Goal: Communication & Community: Answer question/provide support

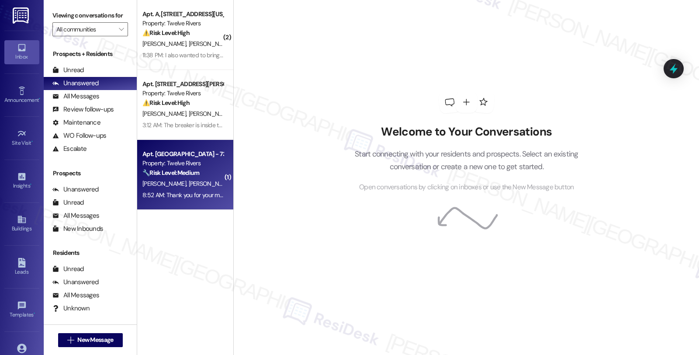
click at [201, 173] on div "🔧 Risk Level: Medium The resident is inquiring about the status of a maintenanc…" at bounding box center [182, 172] width 81 height 9
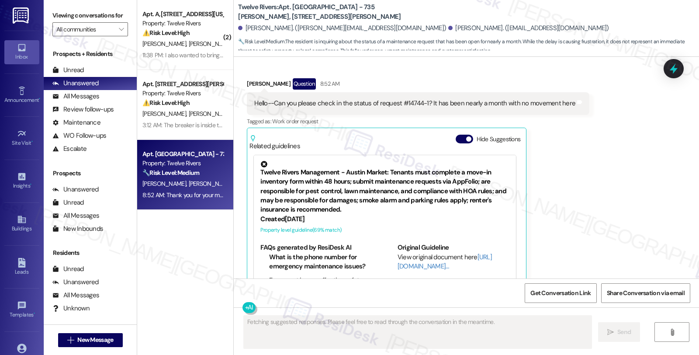
scroll to position [1205, 0]
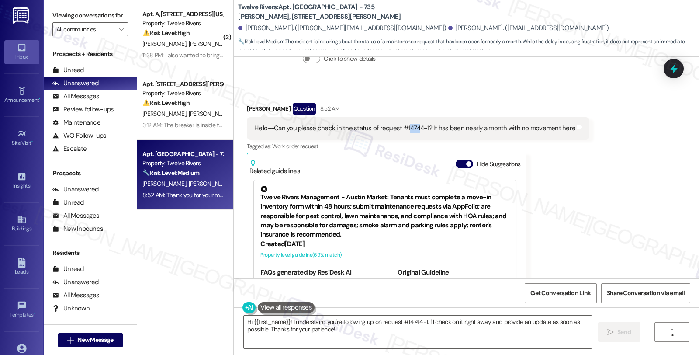
drag, startPoint x: 399, startPoint y: 125, endPoint x: 410, endPoint y: 124, distance: 10.6
click at [410, 124] on div "Hello--Can you please check in the status of request #14744-1? It has been near…" at bounding box center [414, 128] width 321 height 9
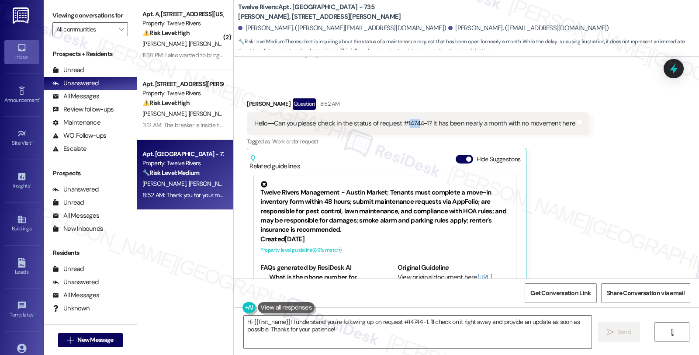
scroll to position [1191, 0]
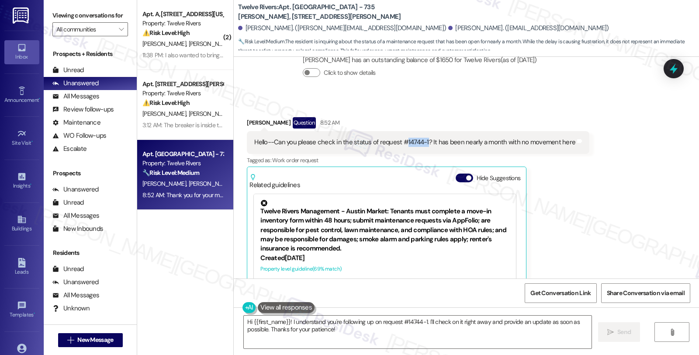
drag, startPoint x: 398, startPoint y: 140, endPoint x: 419, endPoint y: 140, distance: 21.0
click at [419, 140] on div "Hello--Can you please check in the status of request #14744-1? It has been near…" at bounding box center [414, 142] width 321 height 9
copy div "14744-1"
click at [247, 119] on div "[PERSON_NAME] Question 8:52 AM" at bounding box center [418, 124] width 342 height 14
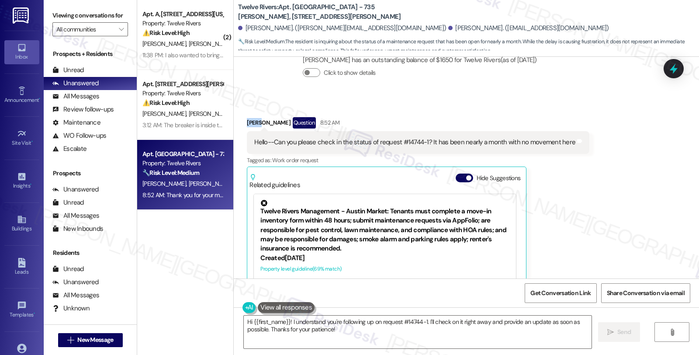
copy div "[PERSON_NAME]"
click at [274, 321] on textarea "Hi {{first_name}}! I understand you're following up on request #14744-1. I'll c…" at bounding box center [418, 331] width 348 height 33
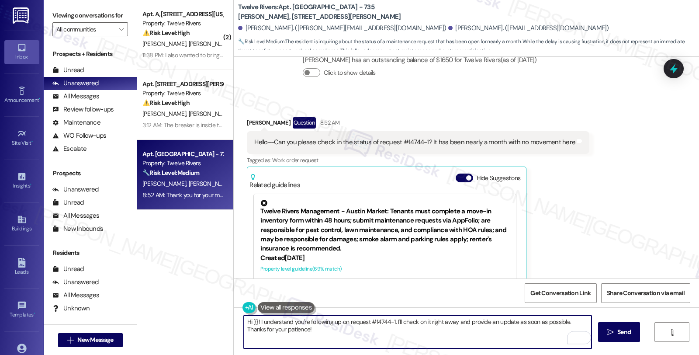
paste textarea "[PERSON_NAME]"
click at [455, 321] on textarea "Hi [PERSON_NAME], thanks for checking in. I understand you're following up on r…" at bounding box center [418, 331] width 348 height 33
click at [454, 323] on textarea "Hi [PERSON_NAME], thanks for checking in. I understand you're following up on r…" at bounding box center [418, 331] width 348 height 33
click at [358, 319] on textarea "Hi [PERSON_NAME], thanks for checking in. I understand you're following up on r…" at bounding box center [418, 331] width 348 height 33
click at [416, 322] on textarea "Hi [PERSON_NAME], thanks for checking in. I understand you'd like to know that …" at bounding box center [418, 331] width 348 height 33
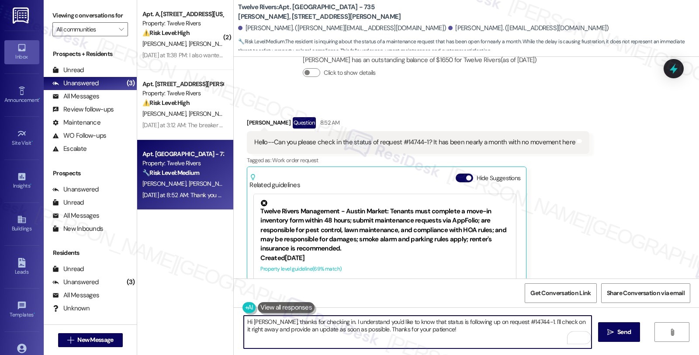
click at [416, 322] on textarea "Hi [PERSON_NAME], thanks for checking in. I understand you'd like to know that …" at bounding box center [418, 331] width 348 height 33
click at [424, 322] on textarea "Hi [PERSON_NAME], thanks for checking in. I understand you'd like to know that …" at bounding box center [418, 331] width 348 height 33
click at [504, 321] on textarea "Hi [PERSON_NAME], thanks for checking in. I understand you'd like to know the s…" at bounding box center [418, 331] width 348 height 33
click at [373, 329] on textarea "Hi [PERSON_NAME], thanks for checking in. I understand you'd like to know the s…" at bounding box center [418, 331] width 348 height 33
drag, startPoint x: 371, startPoint y: 328, endPoint x: 399, endPoint y: 329, distance: 27.5
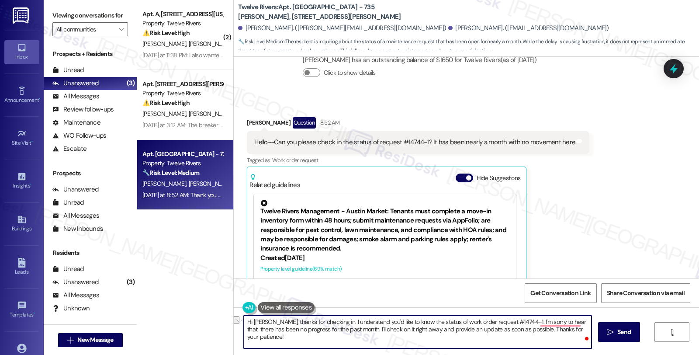
click at [399, 329] on textarea "Hi [PERSON_NAME], thanks for checking in. I understand you'd like to know the s…" at bounding box center [418, 331] width 348 height 33
drag, startPoint x: 459, startPoint y: 329, endPoint x: 565, endPoint y: 329, distance: 105.7
click at [565, 329] on textarea "Hi [PERSON_NAME], thanks for checking in. I understand you'd like to know the s…" at bounding box center [418, 331] width 348 height 33
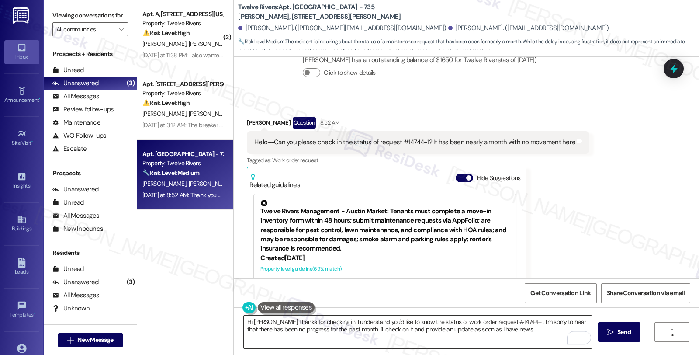
click at [499, 328] on textarea "Hi [PERSON_NAME], thanks for checking in. I understand you'd like to know the s…" at bounding box center [418, 331] width 348 height 33
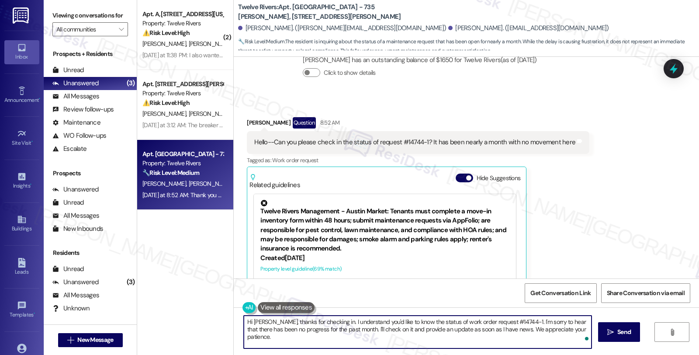
click at [573, 326] on textarea "Hi [PERSON_NAME], thanks for checking in. I understand you'd like to know the s…" at bounding box center [418, 331] width 348 height 33
click at [364, 338] on textarea "Hi [PERSON_NAME], thanks for checking in. I understand you'd like to know the s…" at bounding box center [418, 331] width 348 height 33
type textarea "Hi [PERSON_NAME], thanks for checking in. I understand you'd like to know the s…"
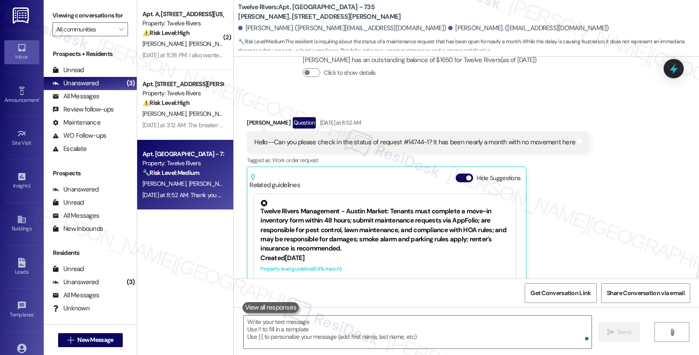
scroll to position [1254, 0]
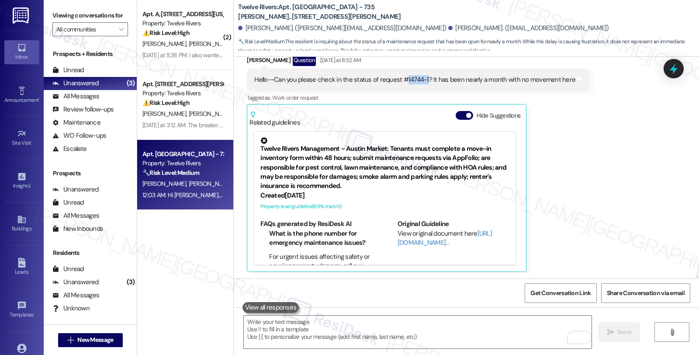
drag, startPoint x: 398, startPoint y: 79, endPoint x: 420, endPoint y: 78, distance: 21.5
click at [420, 78] on div "Hello--Can you please check in the status of request #14744-1? It has been near…" at bounding box center [414, 79] width 321 height 9
copy div "14744-1"
click at [677, 64] on icon at bounding box center [673, 68] width 15 height 15
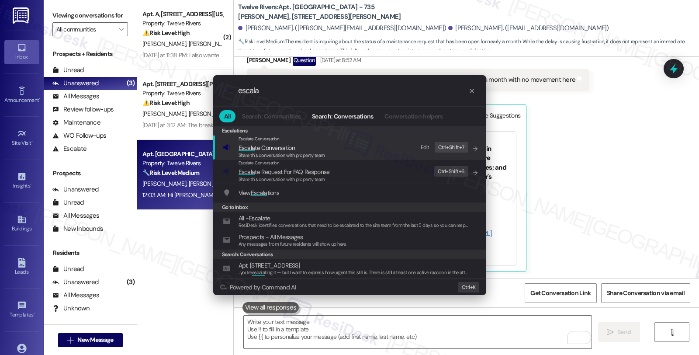
type input "escala"
click at [269, 146] on span "Escala te Conversation" at bounding box center [266, 148] width 56 height 8
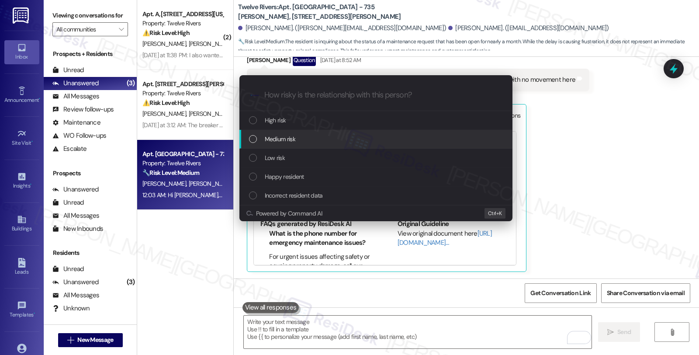
click at [269, 140] on span "Medium risk" at bounding box center [280, 139] width 31 height 10
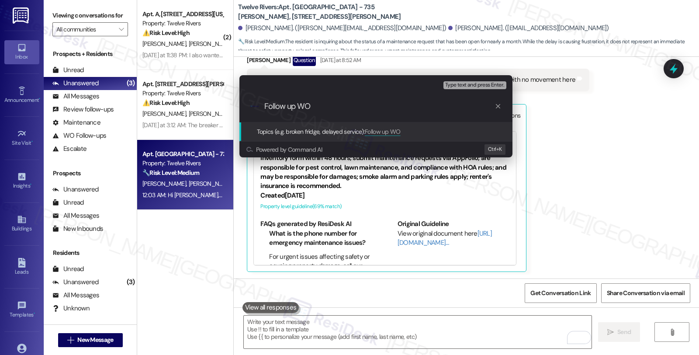
paste input "14744-1"
click at [311, 106] on input "Follow up WO 14744-1" at bounding box center [379, 106] width 230 height 9
click at [352, 105] on input "Follow up WO #14744-1" at bounding box center [379, 106] width 230 height 9
type input "Follow up WO #14744-1"
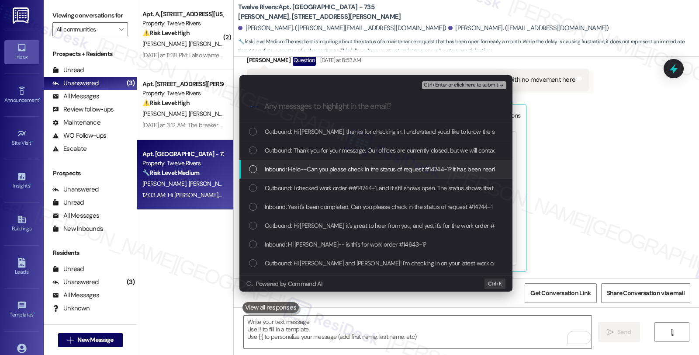
click at [319, 169] on span "Inbound: Hello--Can you please check in the status of request #14744-1? It has …" at bounding box center [423, 169] width 317 height 10
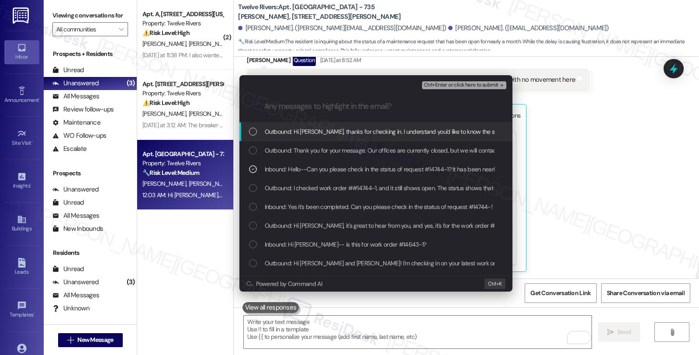
click at [461, 84] on span "Ctrl+Enter or click here to submit" at bounding box center [461, 85] width 75 height 6
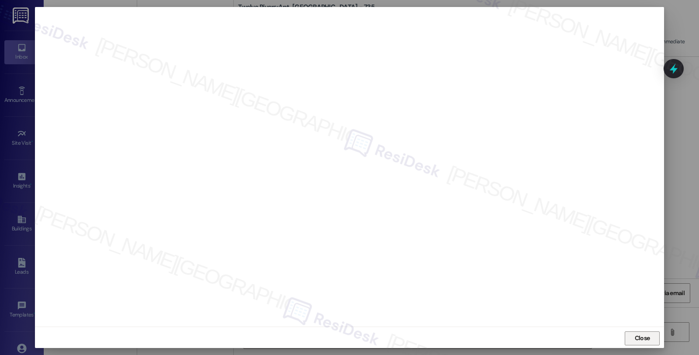
click at [633, 333] on span "Close" at bounding box center [642, 337] width 19 height 13
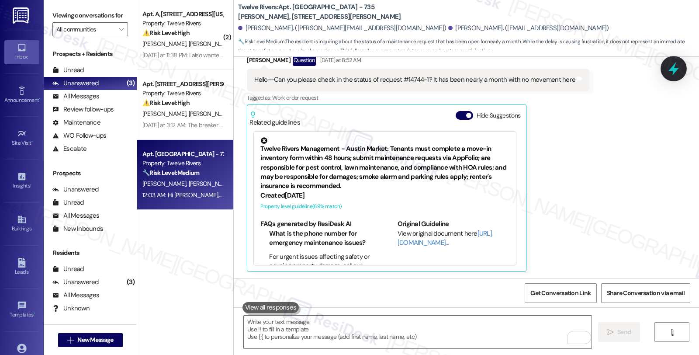
click at [667, 67] on icon at bounding box center [673, 68] width 15 height 15
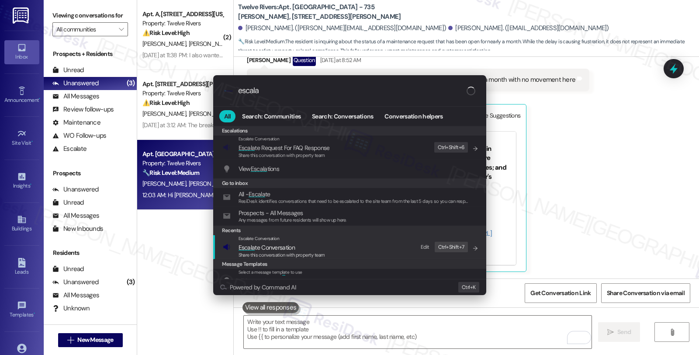
type input "escala"
click at [294, 248] on span "Escala te Conversation" at bounding box center [266, 247] width 56 height 8
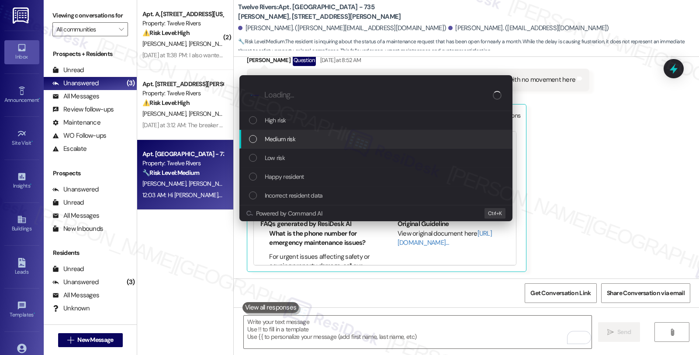
click at [305, 134] on div "Medium risk" at bounding box center [376, 139] width 255 height 10
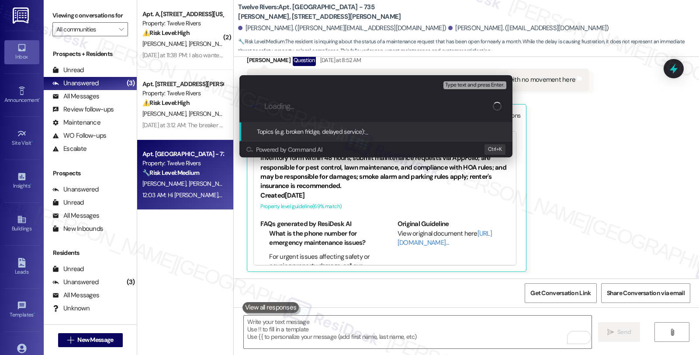
paste input "Follow up WO #14744-1"
type input "Follow up WO #14744-1 (moisture concerns)"
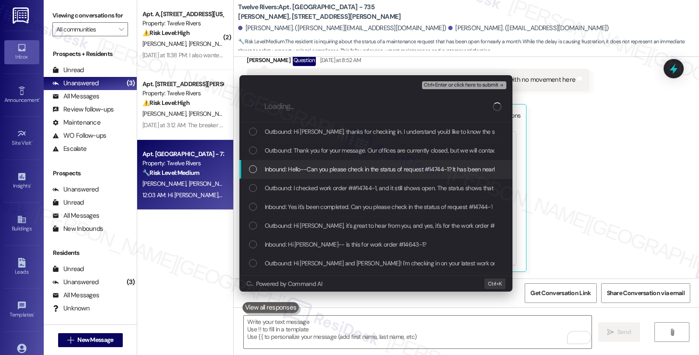
click at [356, 171] on span "Inbound: Hello--Can you please check in the status of request #14744-1? It has …" at bounding box center [423, 169] width 317 height 10
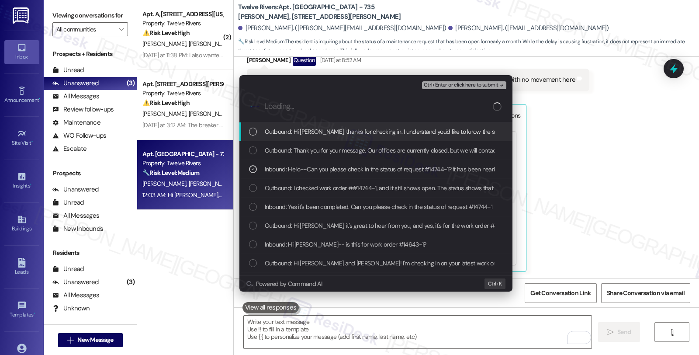
click at [462, 82] on span "Ctrl+Enter or click here to submit" at bounding box center [461, 85] width 75 height 6
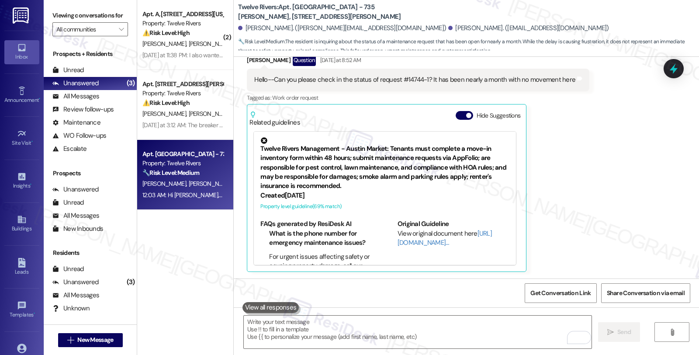
click at [478, 289] on div "Get Conversation Link Share Conversation via email" at bounding box center [466, 292] width 465 height 29
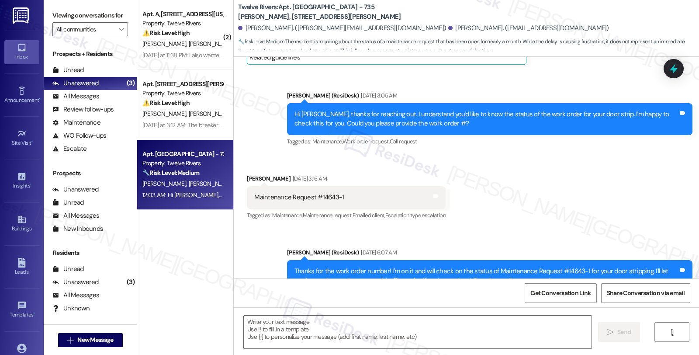
type textarea "Fetching suggested responses. Please feel free to read through the conversation…"
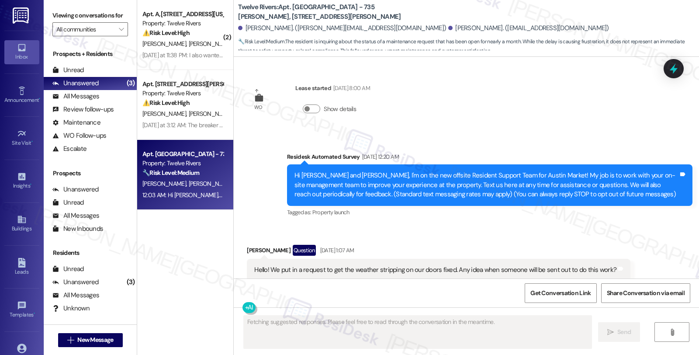
scroll to position [1429, 0]
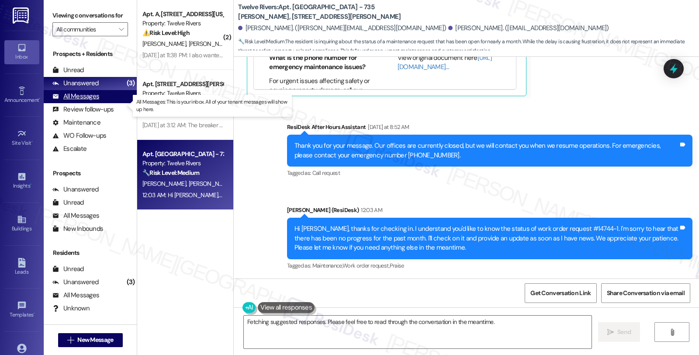
click at [79, 101] on div "All Messages" at bounding box center [75, 96] width 47 height 9
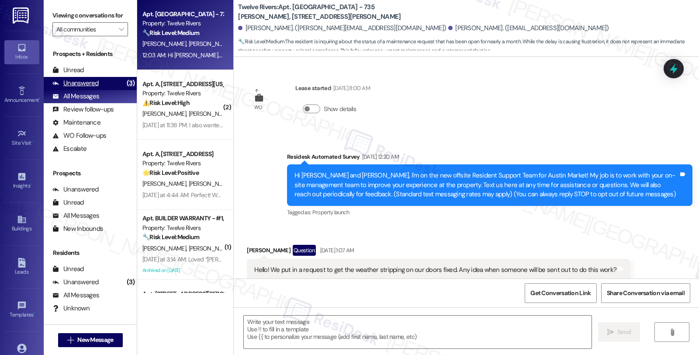
click at [80, 88] on div "Unanswered" at bounding box center [75, 83] width 46 height 9
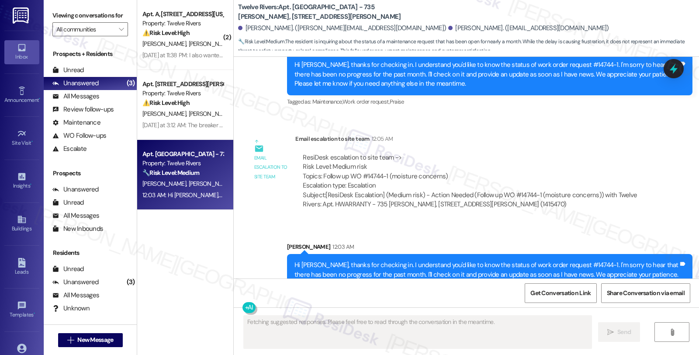
scroll to position [1617, 0]
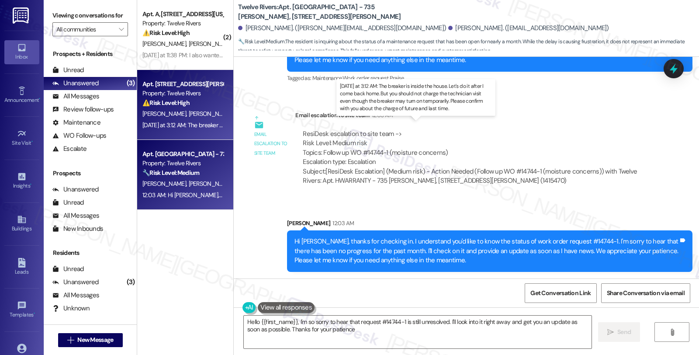
type textarea "Hello {{first_name}}, I'm so sorry to hear that request #14744-1 is still unres…"
click at [164, 127] on div "Yesterday at 3:12 AM: The breaker is inside the house. Let's do it after I come…" at bounding box center [452, 125] width 620 height 8
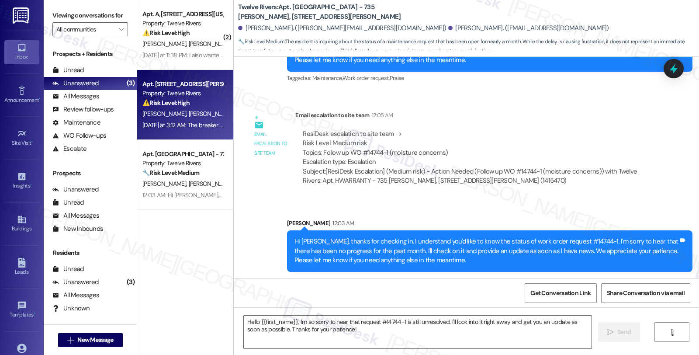
type textarea "Fetching suggested responses. Please feel free to read through the conversation…"
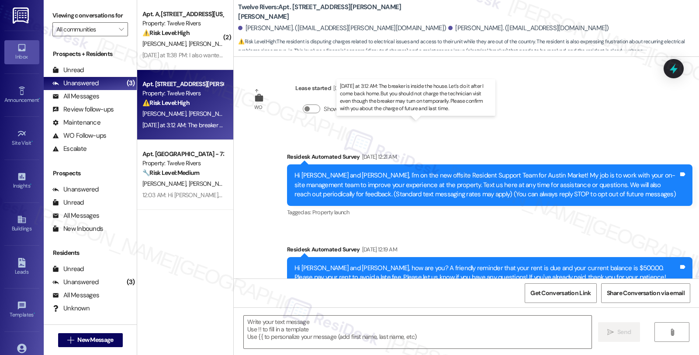
scroll to position [2627, 0]
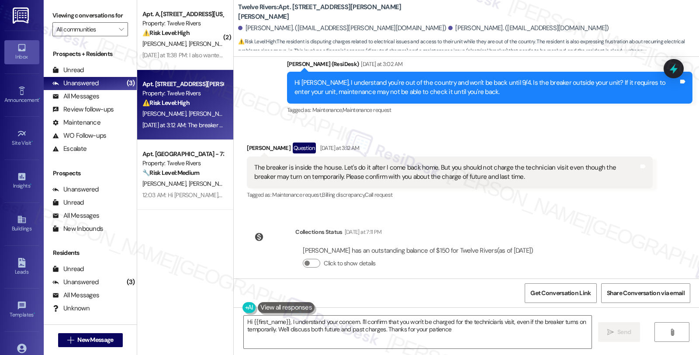
type textarea "Hi {{first_name}}, I understand your concern. I'll confirm that you won't be ch…"
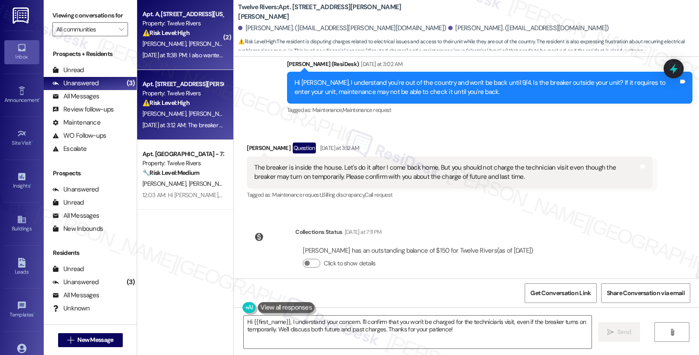
click at [176, 35] on strong "⚠️ Risk Level: High" at bounding box center [165, 33] width 47 height 8
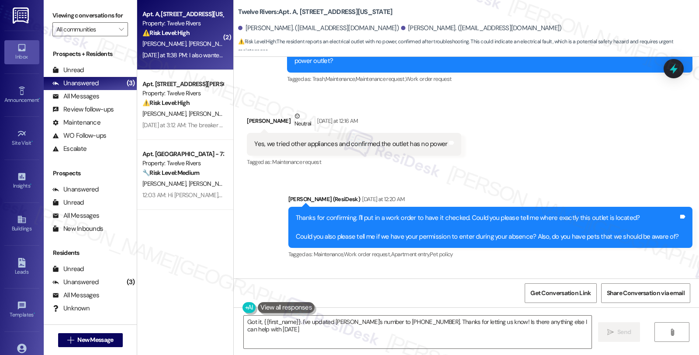
type textarea "Got it, {{first_name}}. I've updated Catherine's number to (864)940-3404. Thank…"
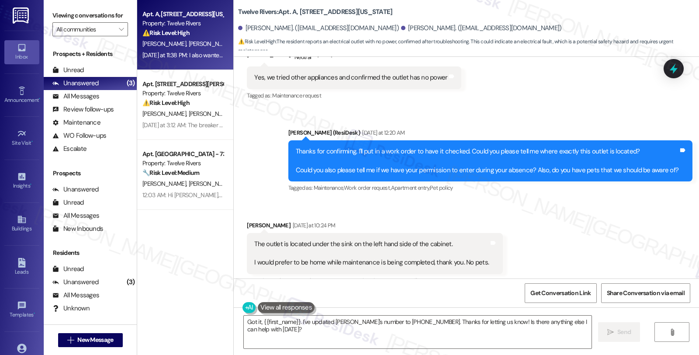
scroll to position [1111, 0]
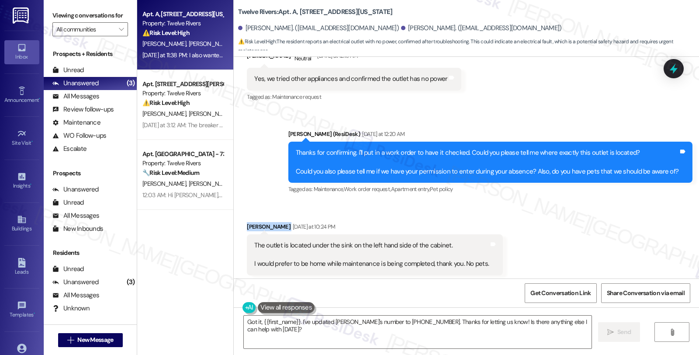
drag, startPoint x: 241, startPoint y: 206, endPoint x: 286, endPoint y: 207, distance: 45.9
click at [286, 222] on div "Alexandra Hamby Yesterday at 10:24 PM" at bounding box center [375, 228] width 256 height 12
copy div "Alexandra Hamby"
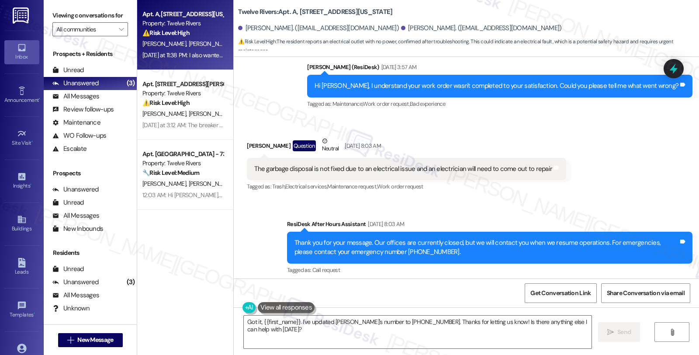
scroll to position [674, 0]
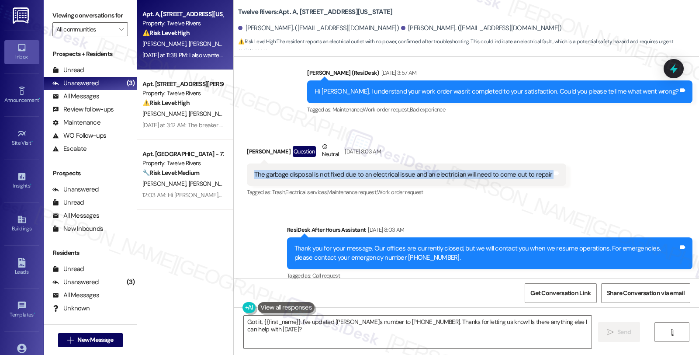
drag, startPoint x: 247, startPoint y: 163, endPoint x: 554, endPoint y: 163, distance: 306.6
click at [554, 163] on div "Received via SMS Alexandra Hamby Question Neutral Aug 12, 2025 at 8:03 AM The g…" at bounding box center [406, 170] width 332 height 70
copy div "The garbage disposal is not fixed due to an electrical issue and an electrician…"
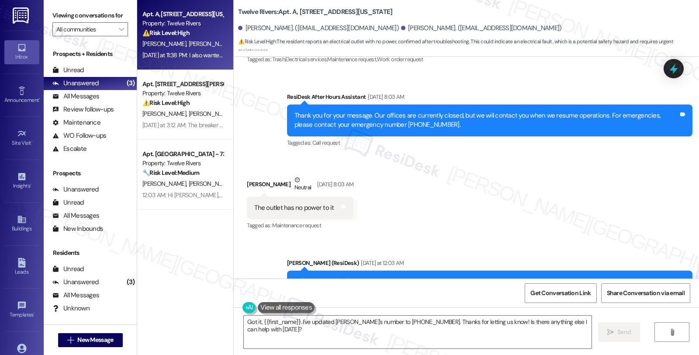
scroll to position [820, 0]
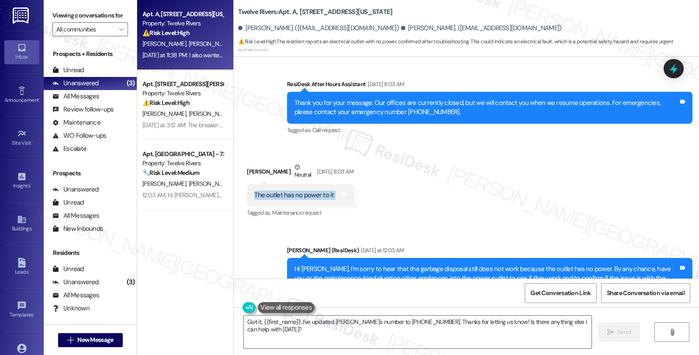
drag, startPoint x: 246, startPoint y: 183, endPoint x: 344, endPoint y: 183, distance: 97.4
click at [344, 184] on div "The outlet has no power to it Tags and notes" at bounding box center [300, 195] width 107 height 22
copy div "The outlet has no power to it Tags and notes"
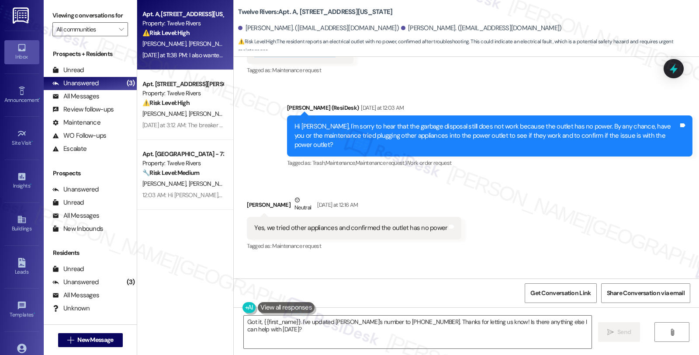
scroll to position [966, 0]
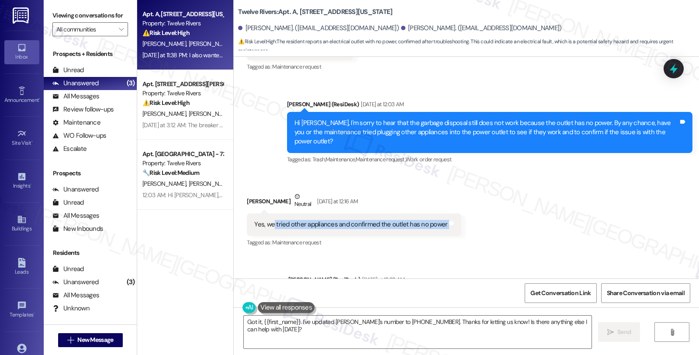
drag, startPoint x: 267, startPoint y: 204, endPoint x: 459, endPoint y: 204, distance: 192.1
click at [459, 204] on div "Received via SMS Alexandra Hamby Neutral Yesterday at 12:16 AM Yes, we tried ot…" at bounding box center [466, 213] width 465 height 83
copy div "tried other appliances and confirmed the outlet has no power Tags and notes"
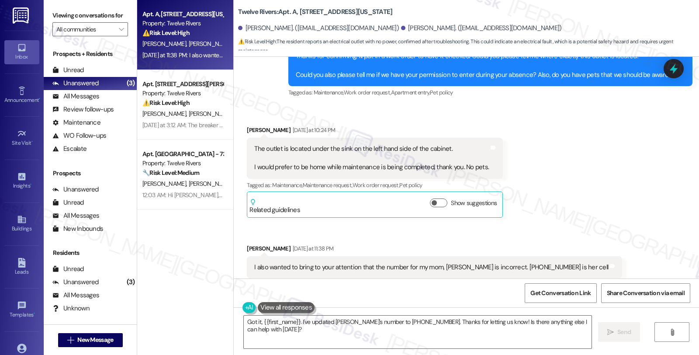
scroll to position [1208, 0]
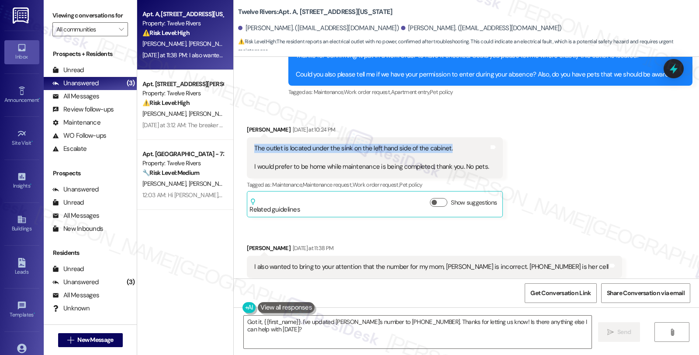
drag, startPoint x: 248, startPoint y: 128, endPoint x: 466, endPoint y: 128, distance: 218.8
click at [466, 144] on div "The outlet is located under the sink on the left hand side of the cabinet. I wo…" at bounding box center [371, 158] width 235 height 28
copy div "The outlet is located under the sink on the left hand side of the cabinet."
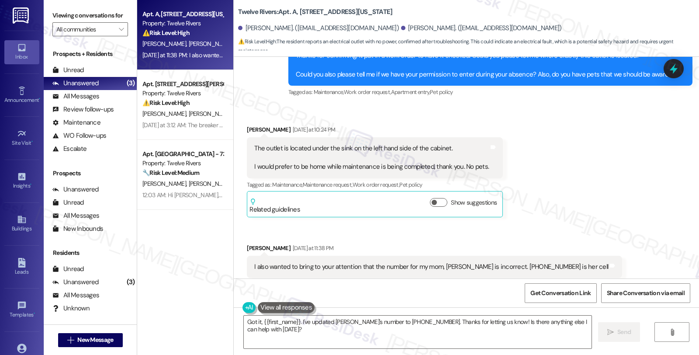
click at [536, 262] on div "I also wanted to bring to your attention that the number for my mom, Catherine …" at bounding box center [431, 266] width 354 height 9
click at [537, 262] on div "I also wanted to bring to your attention that the number for my mom, Catherine …" at bounding box center [431, 266] width 354 height 9
copy div "3404"
click at [17, 223] on icon at bounding box center [22, 219] width 10 height 10
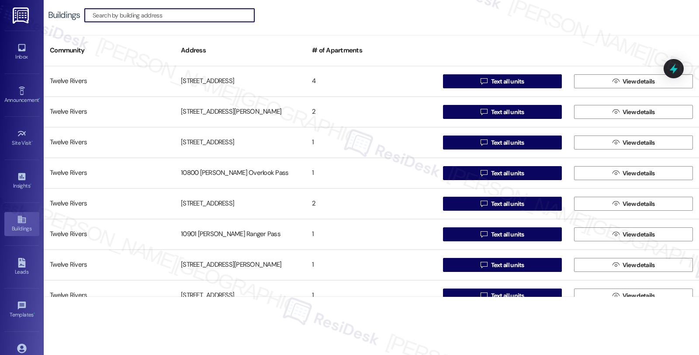
click at [186, 16] on input at bounding box center [174, 15] width 162 height 12
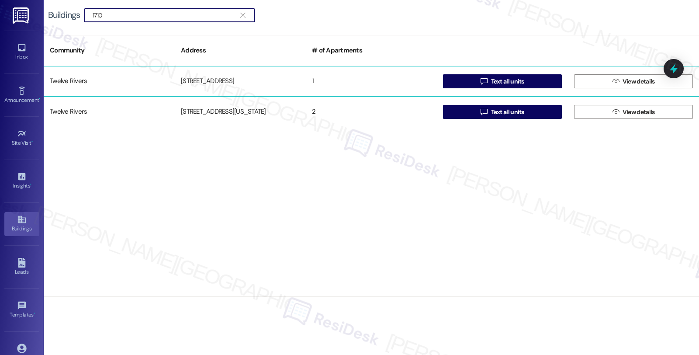
type input "1710"
click at [225, 79] on div "1710 Chicon Street" at bounding box center [240, 80] width 131 height 17
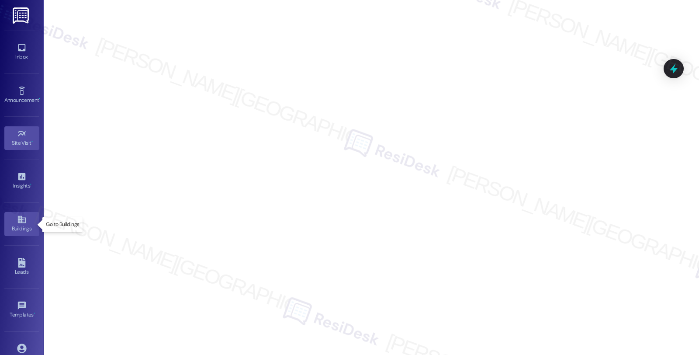
click at [23, 231] on div "Buildings" at bounding box center [22, 228] width 44 height 9
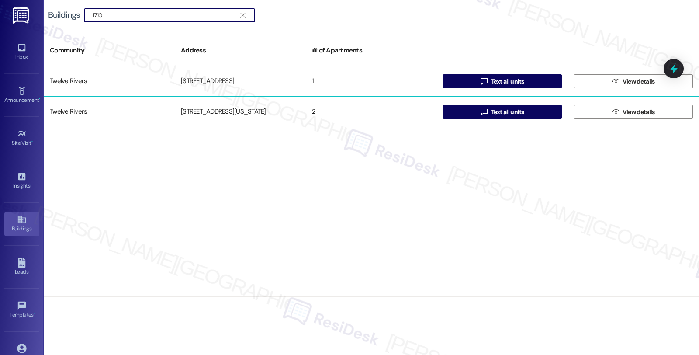
type input "1710"
click at [287, 77] on div "[STREET_ADDRESS]" at bounding box center [240, 80] width 131 height 17
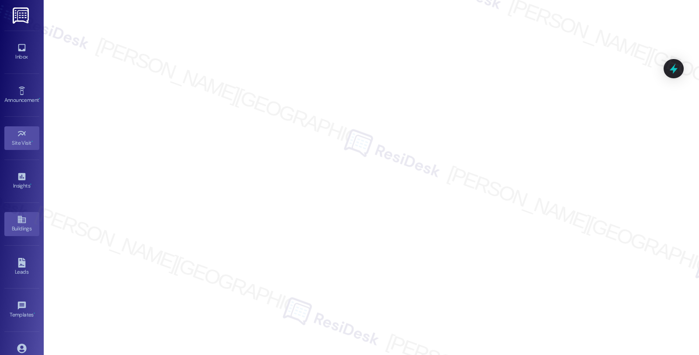
click at [22, 226] on div "Buildings" at bounding box center [22, 228] width 44 height 9
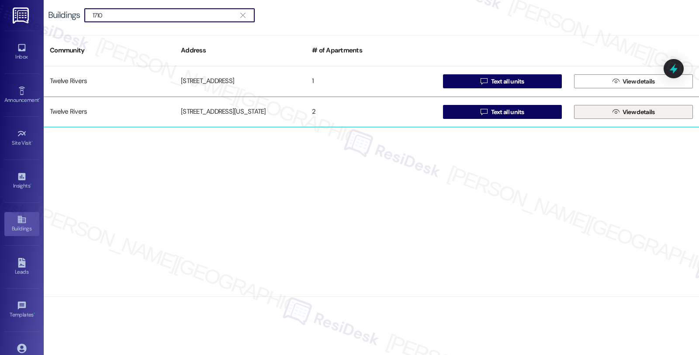
type input "1710"
click at [603, 111] on button " View details" at bounding box center [633, 112] width 119 height 14
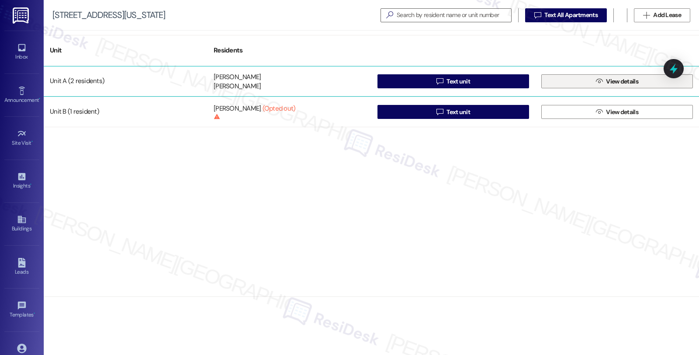
click at [638, 81] on span "View details" at bounding box center [622, 81] width 32 height 9
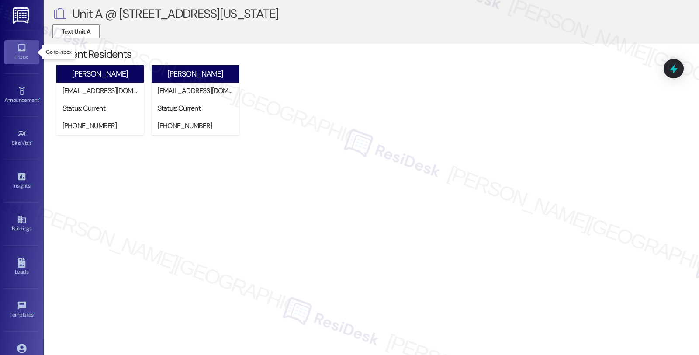
click at [23, 46] on icon at bounding box center [22, 48] width 10 height 10
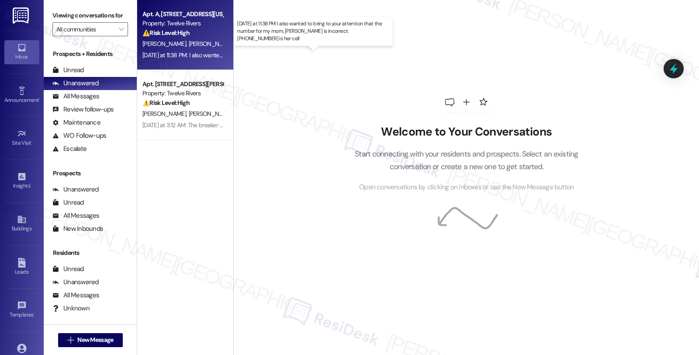
click at [207, 54] on div "Yesterday at 11:38 PM: I also wanted to bring to your attention that the number…" at bounding box center [326, 55] width 369 height 8
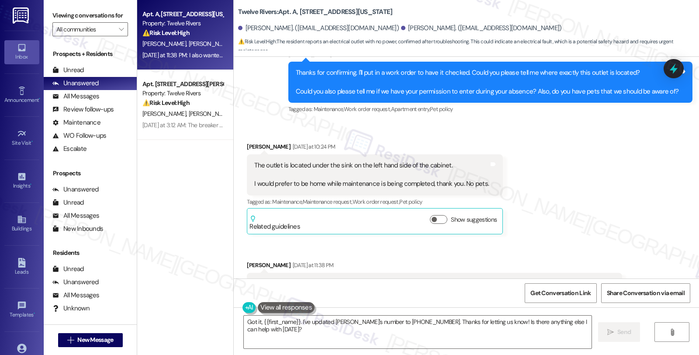
scroll to position [1208, 0]
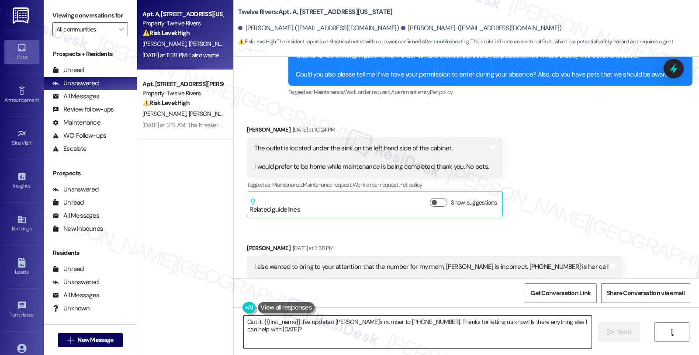
click at [305, 321] on textarea "Got it, {{first_name}}. I've updated Catherine's number to (864)940-3404. Thank…" at bounding box center [418, 331] width 348 height 33
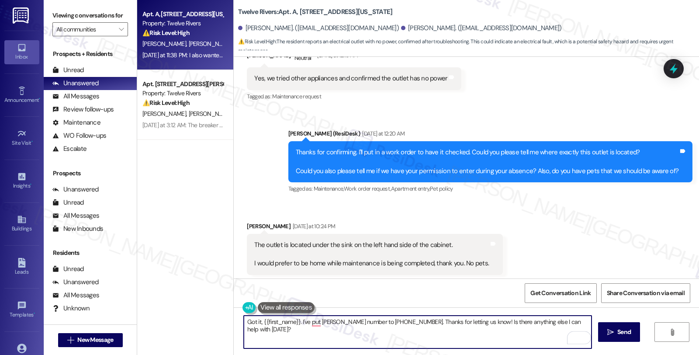
scroll to position [1111, 0]
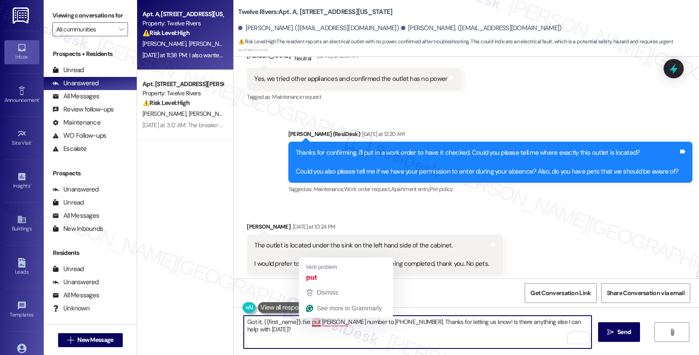
click at [305, 324] on textarea "Got it, {{first_name}}. I've put inupdated Catherine's number to (864)940-3404.…" at bounding box center [418, 331] width 348 height 33
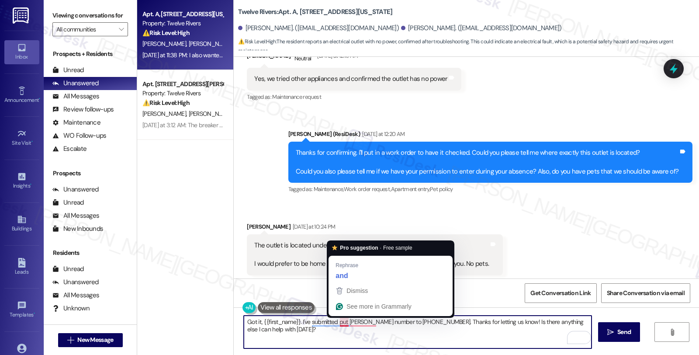
click at [335, 321] on textarea "Got it, {{first_name}}. I've submitted put inupdated Catherine's number to (864…" at bounding box center [418, 331] width 348 height 33
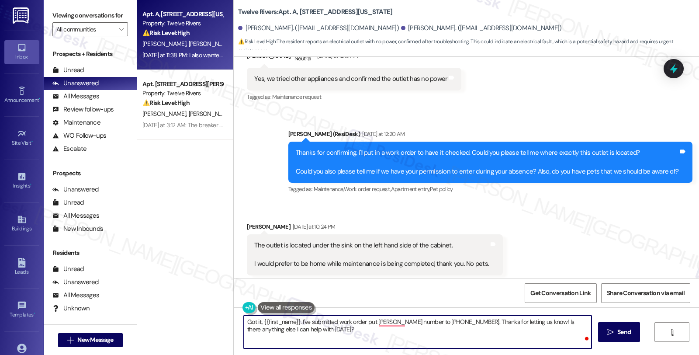
paste textarea "#14909-1"
click at [379, 337] on textarea "Got it, {{first_name}}. I've submitted work order #14909-1 to have power outlet…" at bounding box center [418, 331] width 348 height 33
click at [429, 329] on textarea "Got it, {{first_name}}. I've submitted work order #14909-1 to have the power ou…" at bounding box center [418, 331] width 348 height 33
click at [255, 222] on div "Alexandra Hamby Yesterday at 10:24 PM" at bounding box center [375, 228] width 256 height 12
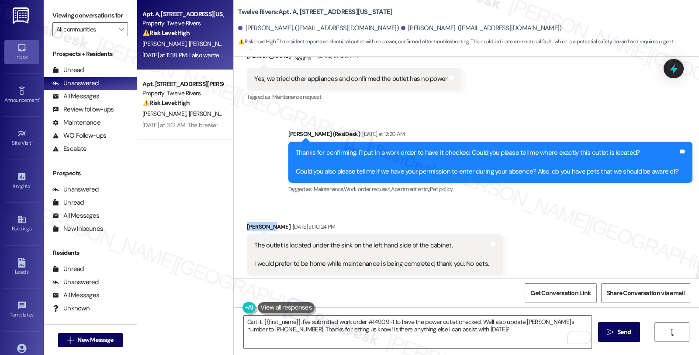
click at [255, 222] on div "Alexandra Hamby Yesterday at 10:24 PM" at bounding box center [375, 228] width 256 height 12
copy div "Alexandra"
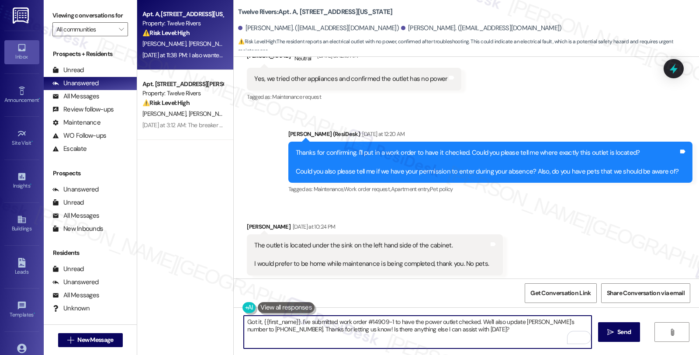
drag, startPoint x: 258, startPoint y: 320, endPoint x: 293, endPoint y: 320, distance: 35.8
click at [293, 320] on textarea "Got it, {{first_name}}. I've submitted work order #14909-1 to have the power ou…" at bounding box center [418, 331] width 348 height 33
paste textarea "Alexandra"
type textarea "Got it, Alexandra. I've submitted work order #14909-1 to have the power outlet …"
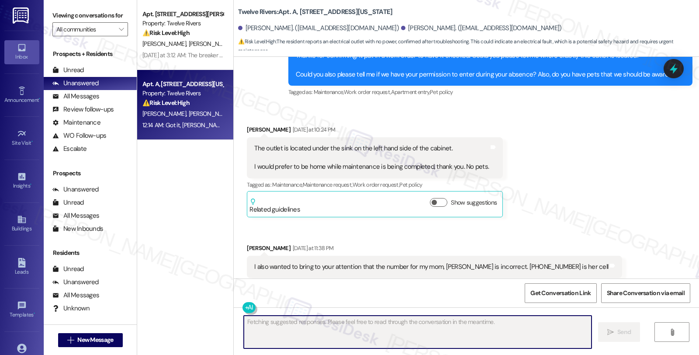
scroll to position [1278, 0]
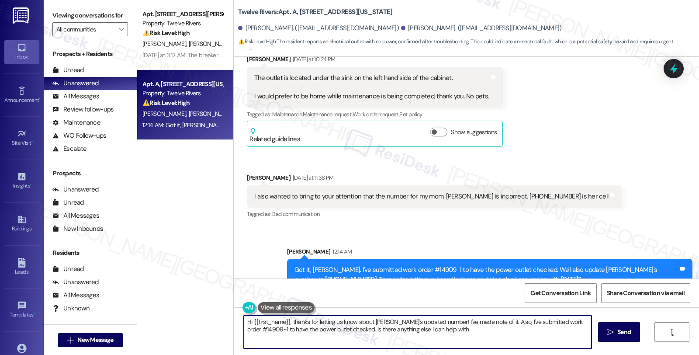
type textarea "Hi {{first_name}}, thanks for letting us know about Catherine's updated number!…"
click at [588, 166] on div "Received via SMS Alexandra Hamby Yesterday at 11:38 PM I also wanted to bring t…" at bounding box center [434, 196] width 388 height 61
drag, startPoint x: 407, startPoint y: 252, endPoint x: 433, endPoint y: 249, distance: 26.4
click at [433, 265] on div "Got it, Alexandra. I've submitted work order #14909-1 to have the power outlet …" at bounding box center [486, 274] width 384 height 19
copy div "#14909-1"
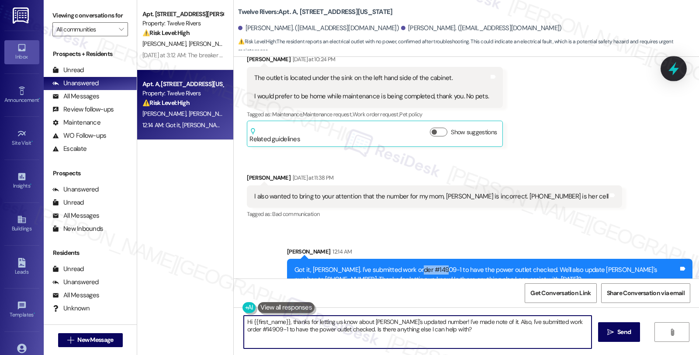
click at [668, 67] on icon at bounding box center [673, 68] width 15 height 15
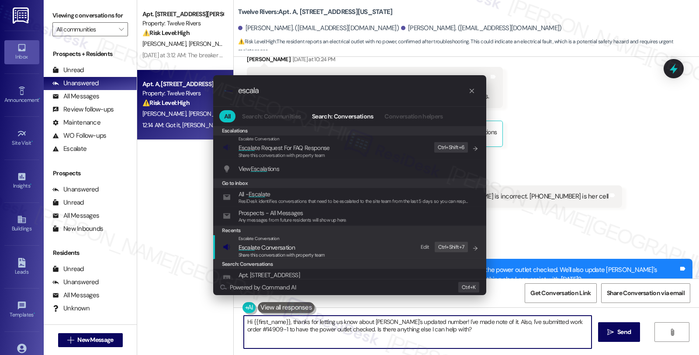
type input "escala"
click at [304, 246] on span "Escala te Conversation" at bounding box center [281, 247] width 86 height 10
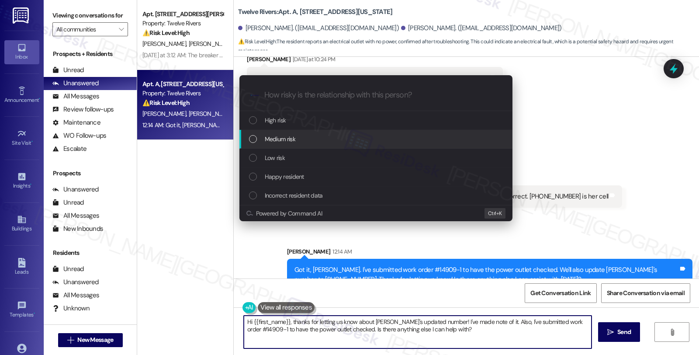
click at [306, 141] on div "Medium risk" at bounding box center [376, 139] width 255 height 10
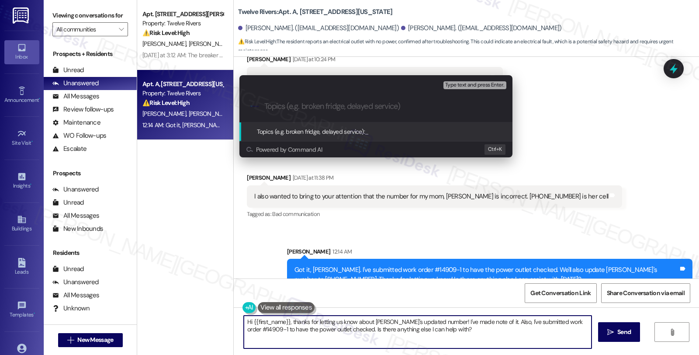
paste input "#14909-1"
click at [376, 107] on input "#14909-1 (power outlet); Update contact info" at bounding box center [379, 106] width 230 height 9
click at [263, 106] on div ".cls-1{fill:#0a055f;}.cls-2{fill:#0cc4c4;} resideskLogoBlueOrange #14909-1 (pow…" at bounding box center [375, 106] width 273 height 31
click at [267, 106] on input "#14909-1 (power outlet); Update contact info" at bounding box center [379, 106] width 230 height 9
paste input "Work Order Filed by ResiDesk - WO #"
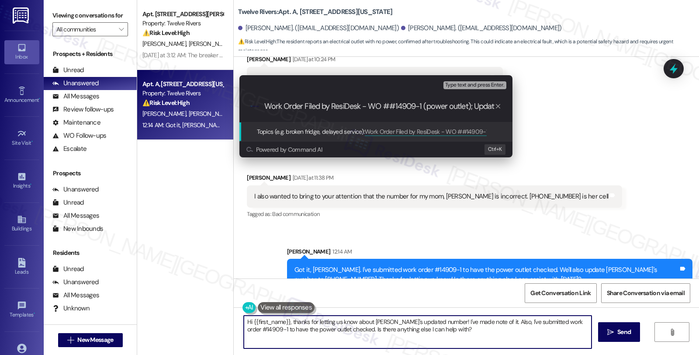
click at [378, 111] on div ".cls-1{fill:#0a055f;}.cls-2{fill:#0cc4c4;} resideskLogoBlueOrange Work Order Fi…" at bounding box center [375, 106] width 273 height 31
click at [386, 105] on input "Work Order Filed by ResiDesk - WO ##14909-1 (power outlet); Update contact info" at bounding box center [379, 106] width 230 height 9
type input "Work Order Filed by ResiDesk - WO #14909-1 (power outlet); Update contact info"
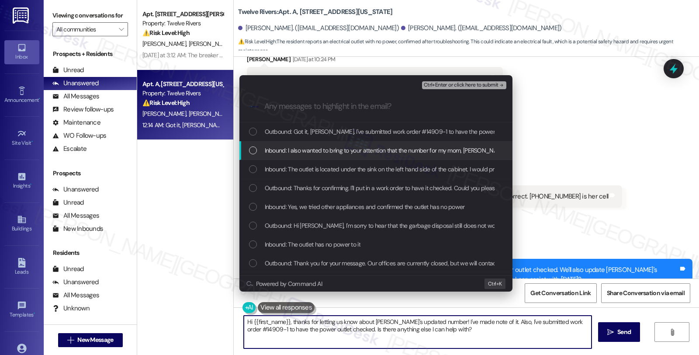
click at [287, 150] on span "Inbound: I also wanted to bring to your attention that the number for my mom, C…" at bounding box center [438, 150] width 346 height 10
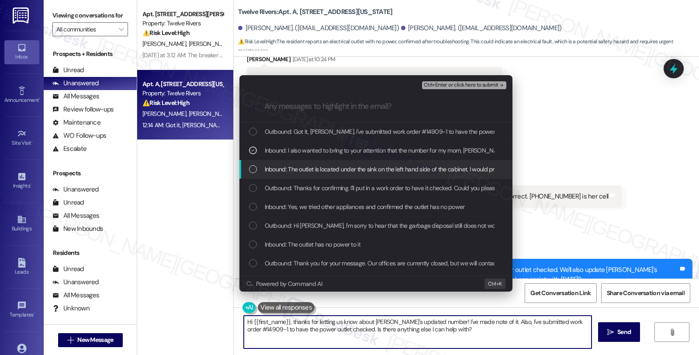
click at [298, 168] on span "Inbound: The outlet is located under the sink on the left hand side of the cabi…" at bounding box center [475, 169] width 421 height 10
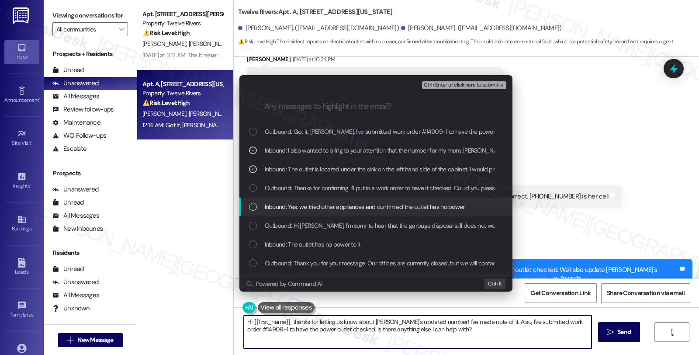
click at [302, 202] on span "Inbound: Yes, we tried other appliances and confirmed the outlet has no power" at bounding box center [365, 207] width 200 height 10
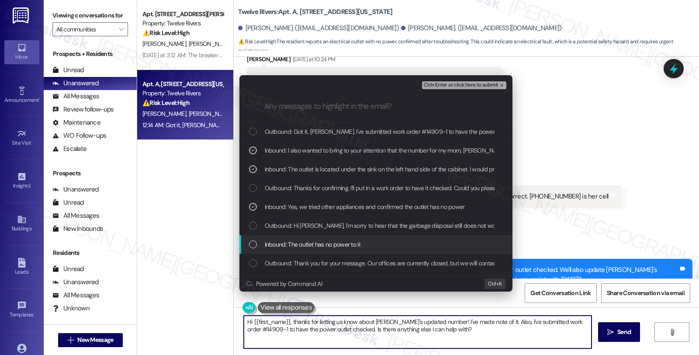
click at [310, 242] on span "Inbound: The outlet has no power to it" at bounding box center [313, 244] width 96 height 10
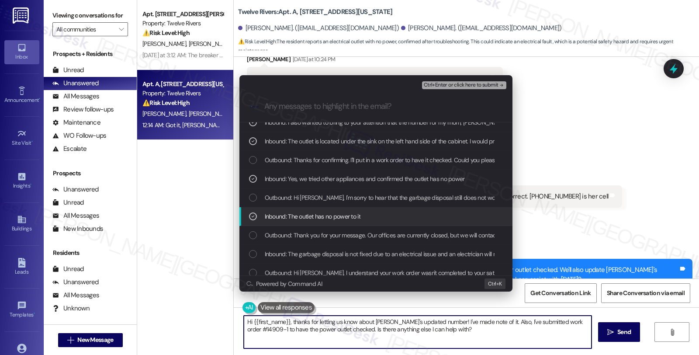
scroll to position [48, 0]
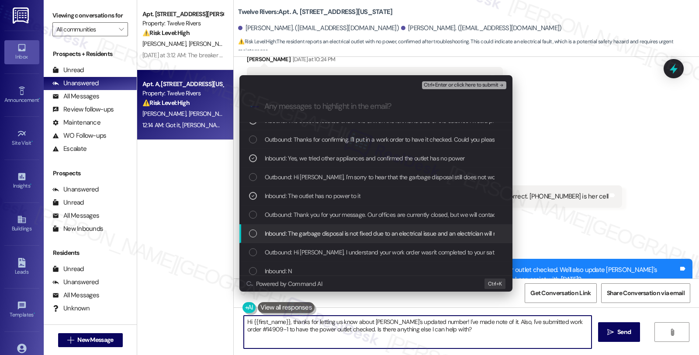
click at [339, 237] on span "Inbound: The garbage disposal is not fixed due to an electrical issue and an el…" at bounding box center [413, 233] width 297 height 10
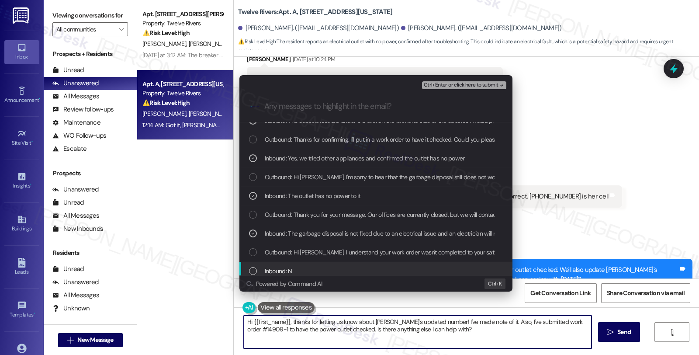
click at [281, 268] on span "Inbound: N" at bounding box center [279, 271] width 28 height 10
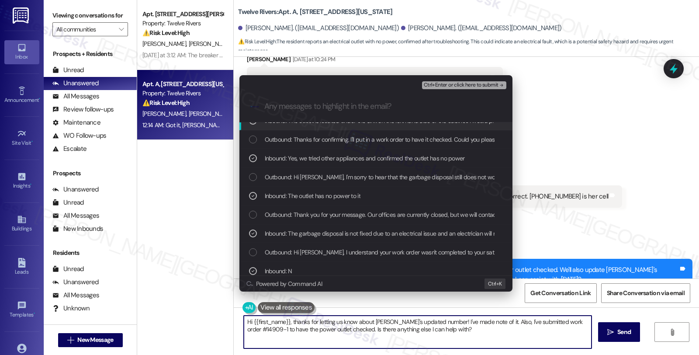
click at [476, 83] on span "Ctrl+Enter or click here to submit" at bounding box center [461, 85] width 75 height 6
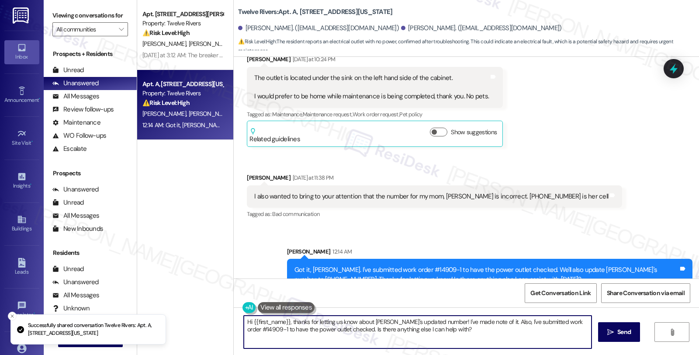
scroll to position [1208, 0]
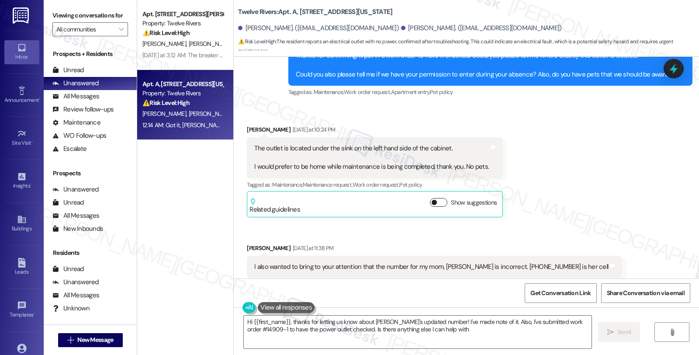
type textarea "Hi {{first_name}}, thanks for letting us know about Catherine's updated number!…"
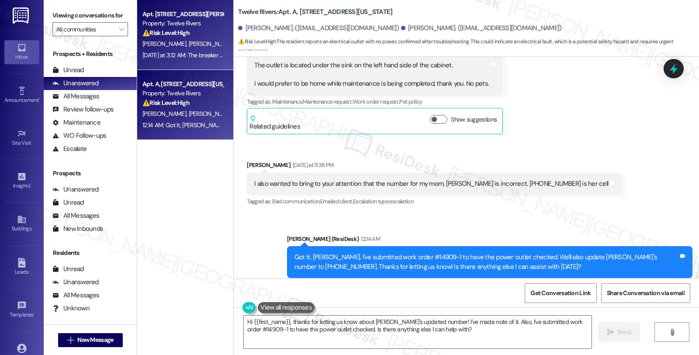
click at [171, 37] on div "⚠️ Risk Level: High The resident is disputing charges related to electrical iss…" at bounding box center [182, 32] width 81 height 9
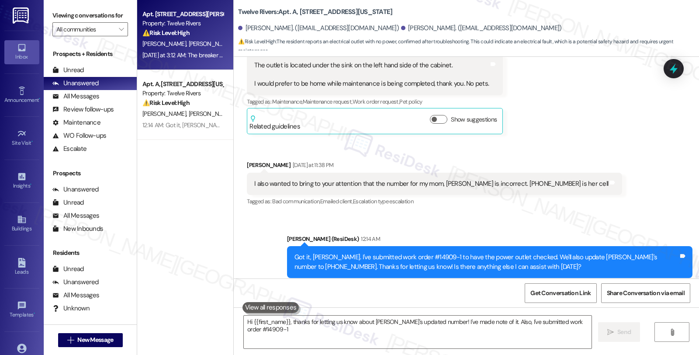
type textarea "Hi {{first_name}}, thanks for letting us know about Catherine's updated number!…"
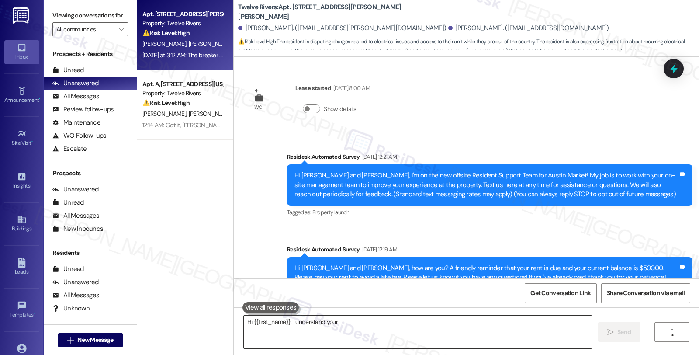
scroll to position [2627, 0]
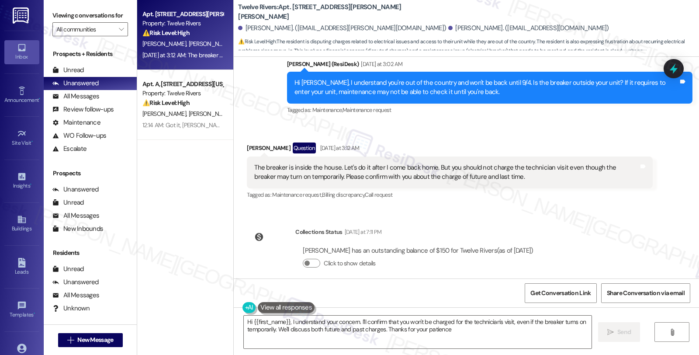
type textarea "Hi {{first_name}}, I understand your concern. I'll confirm that you won't be ch…"
